Goal: Navigation & Orientation: Find specific page/section

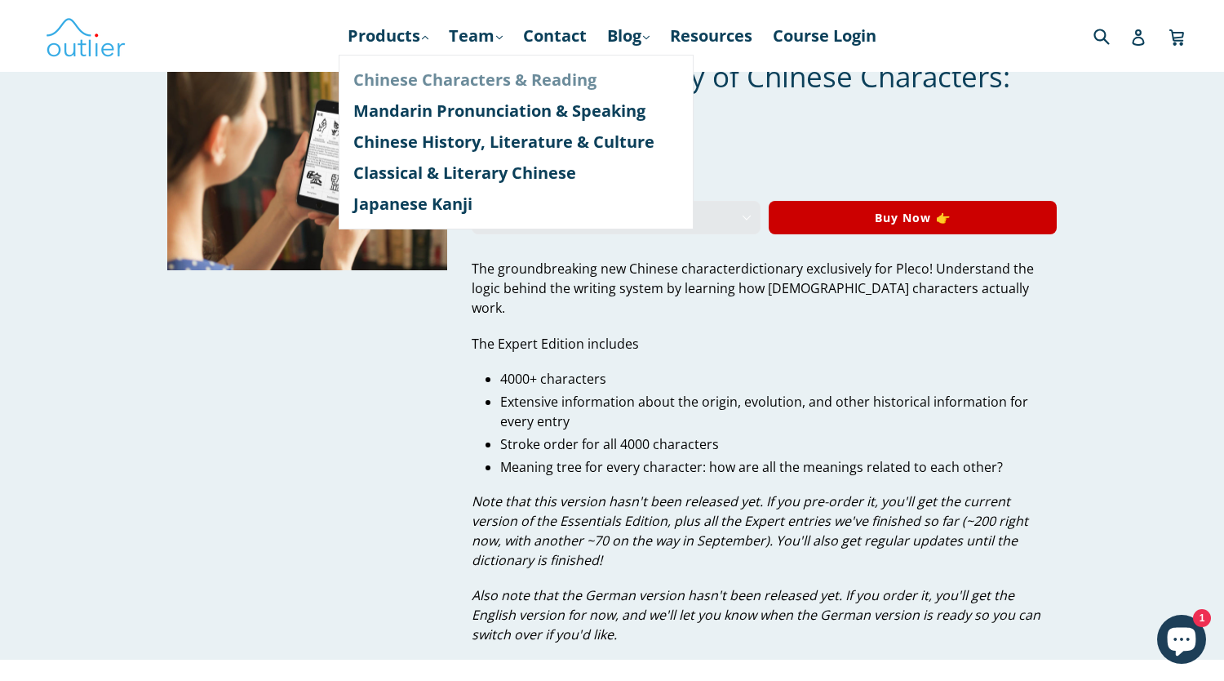
click at [422, 82] on link "Chinese Characters & Reading" at bounding box center [516, 79] width 326 height 31
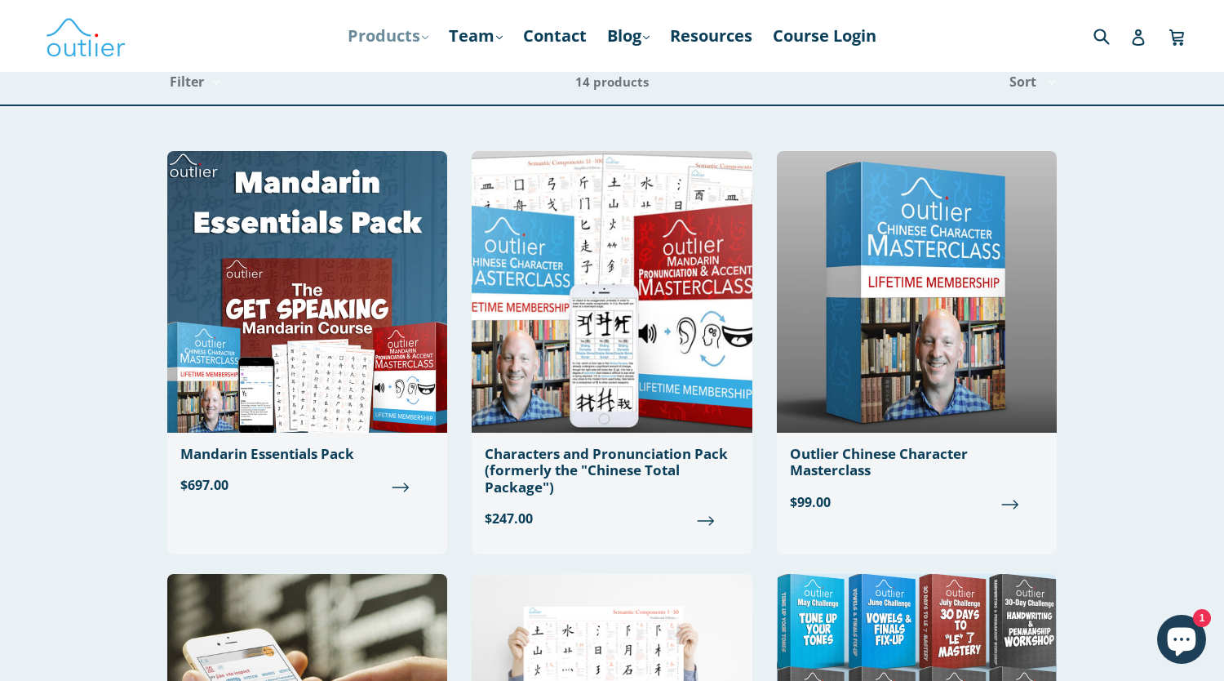
click at [399, 28] on link "Products .cls-1{fill:#231f20} expand" at bounding box center [387, 35] width 97 height 29
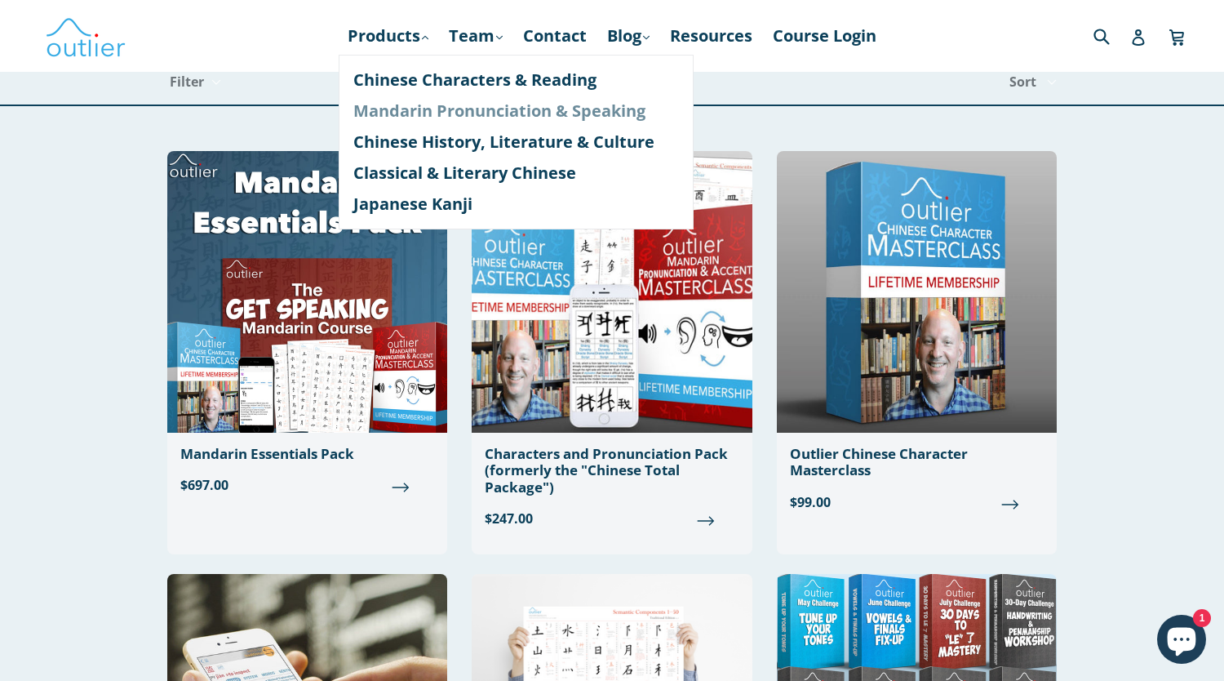
click at [396, 106] on link "Mandarin Pronunciation & Speaking" at bounding box center [516, 110] width 326 height 31
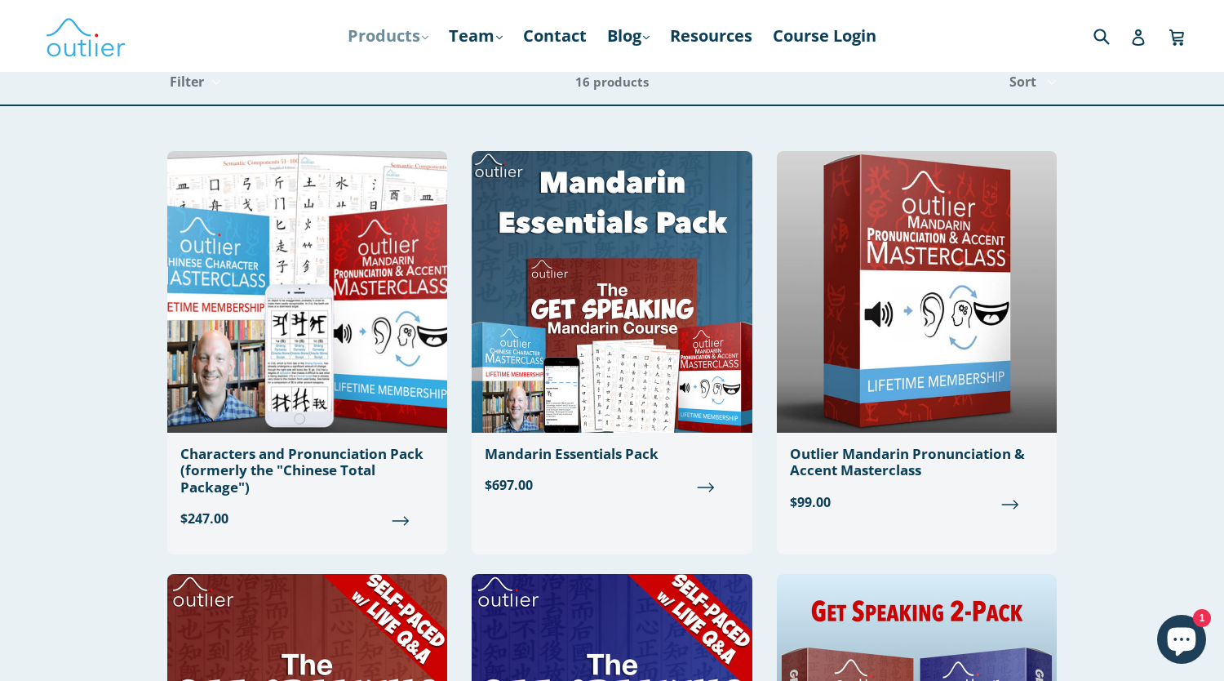
click at [363, 40] on link "Products .cls-1{fill:#231f20} expand" at bounding box center [387, 35] width 97 height 29
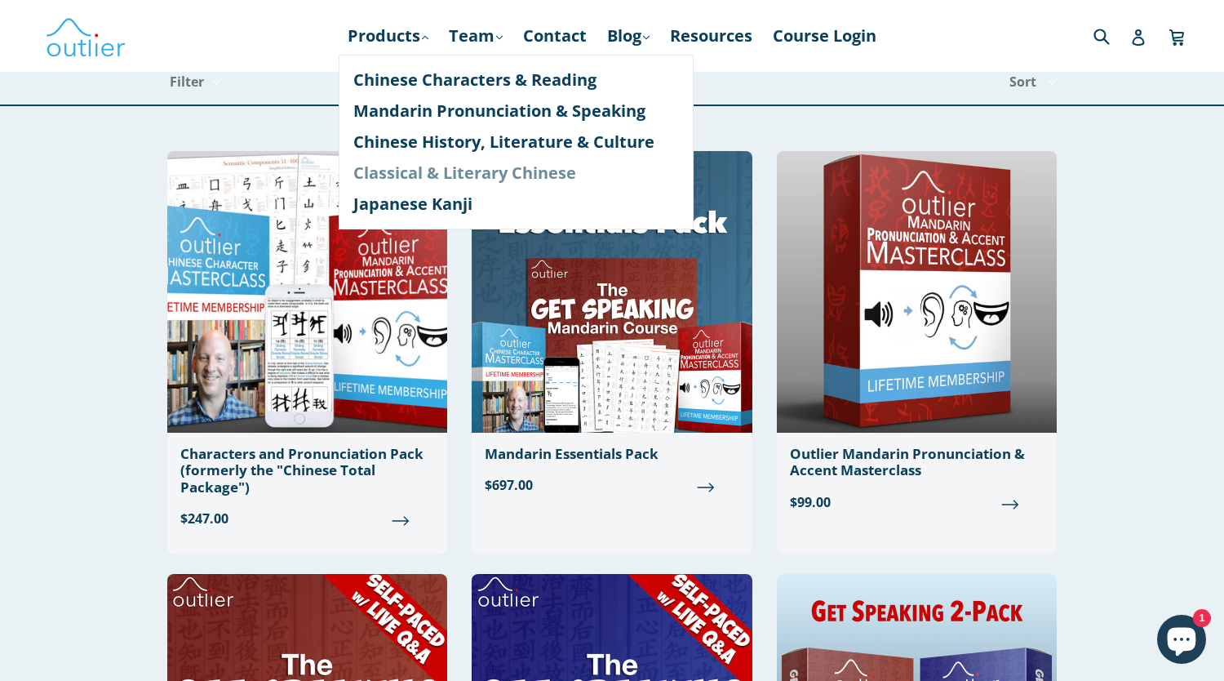
click at [389, 174] on link "Classical & Literary Chinese" at bounding box center [516, 173] width 326 height 31
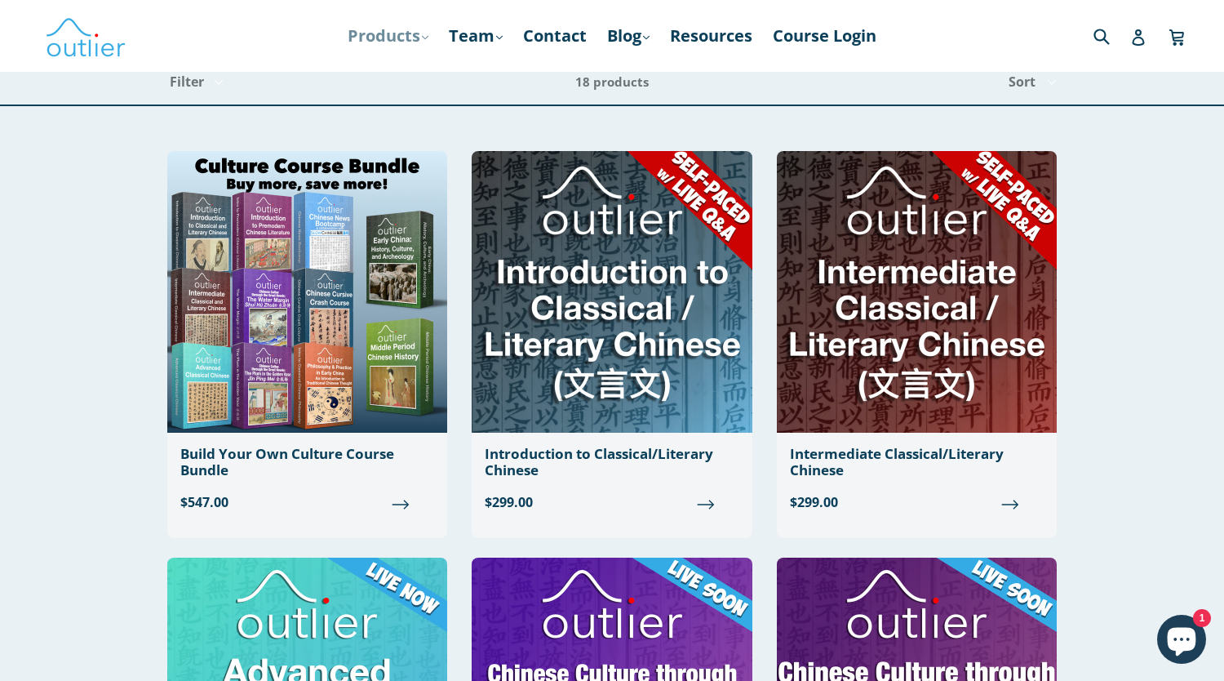
click at [382, 40] on link "Products .cls-1{fill:#231f20} expand" at bounding box center [387, 35] width 97 height 29
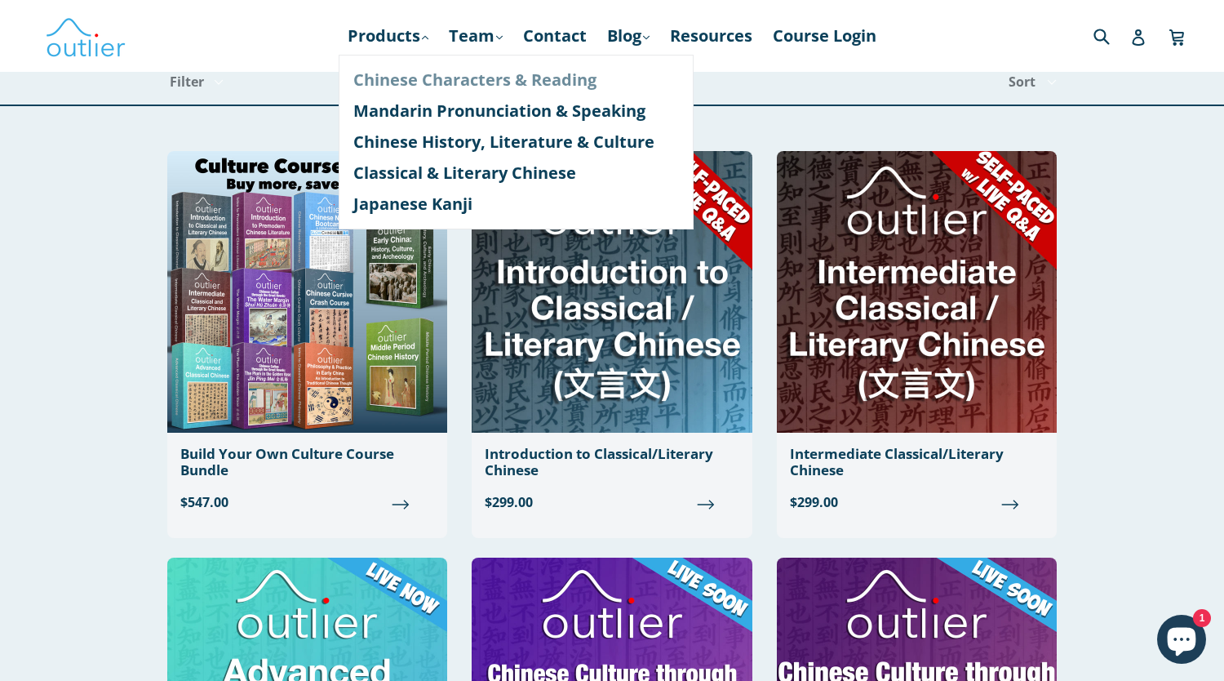
click at [413, 83] on link "Chinese Characters & Reading" at bounding box center [516, 79] width 326 height 31
